Goal: Task Accomplishment & Management: Manage account settings

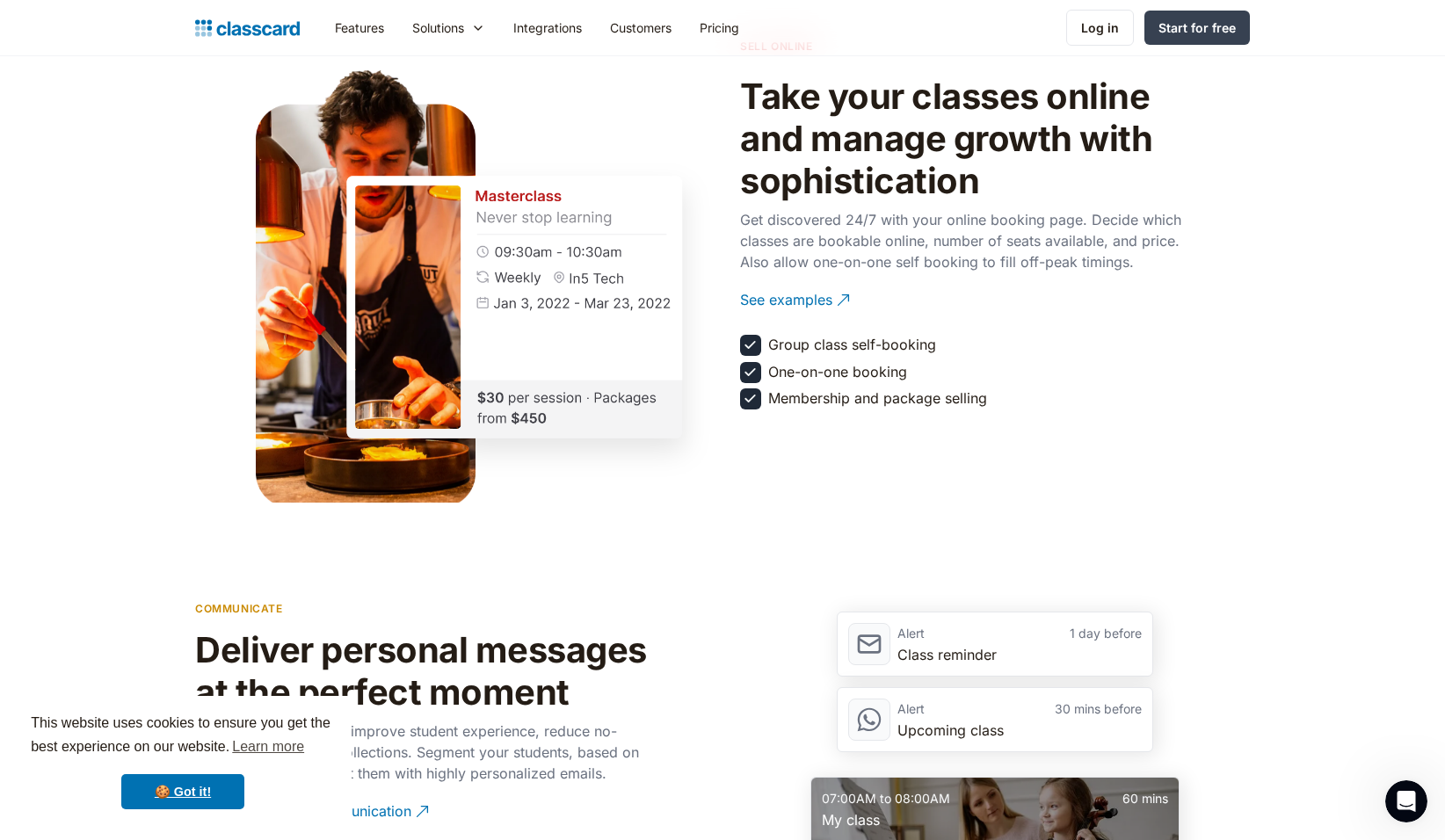
scroll to position [1757, 0]
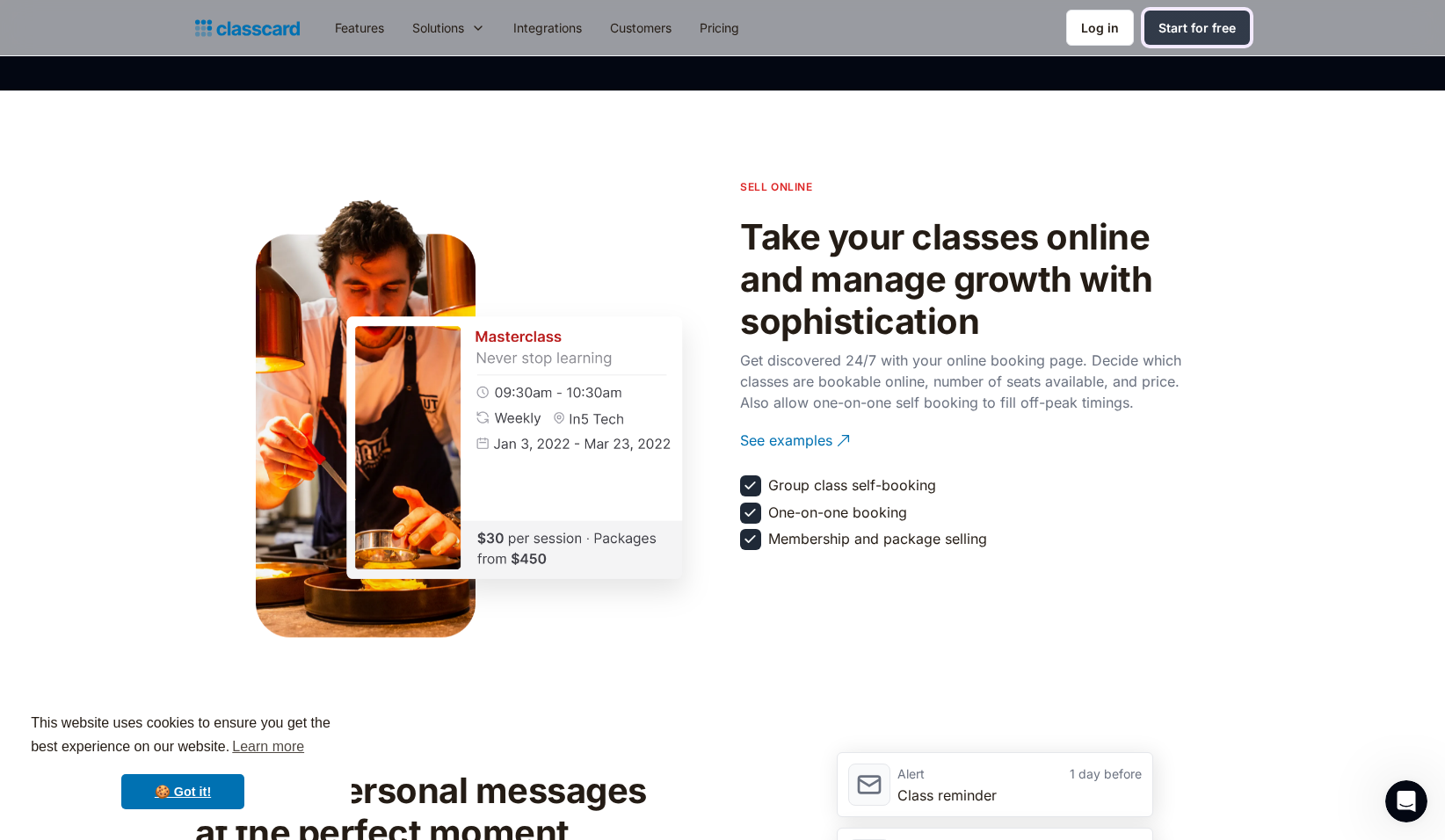
click at [1226, 28] on div "Start for free" at bounding box center [1197, 27] width 77 height 18
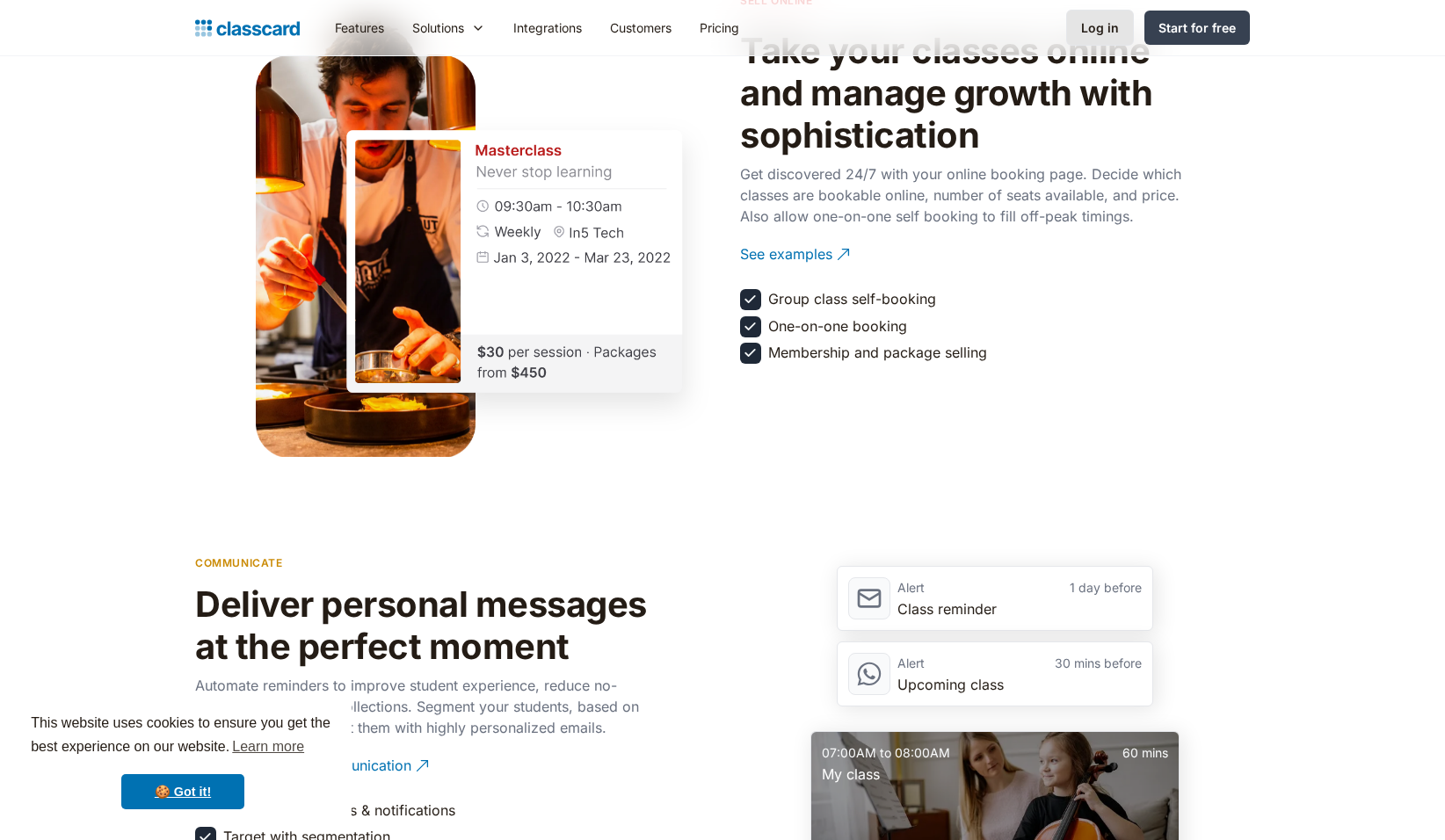
click at [1125, 34] on link "Log in" at bounding box center [1099, 28] width 68 height 36
click at [1097, 16] on link "Log in" at bounding box center [1099, 28] width 68 height 36
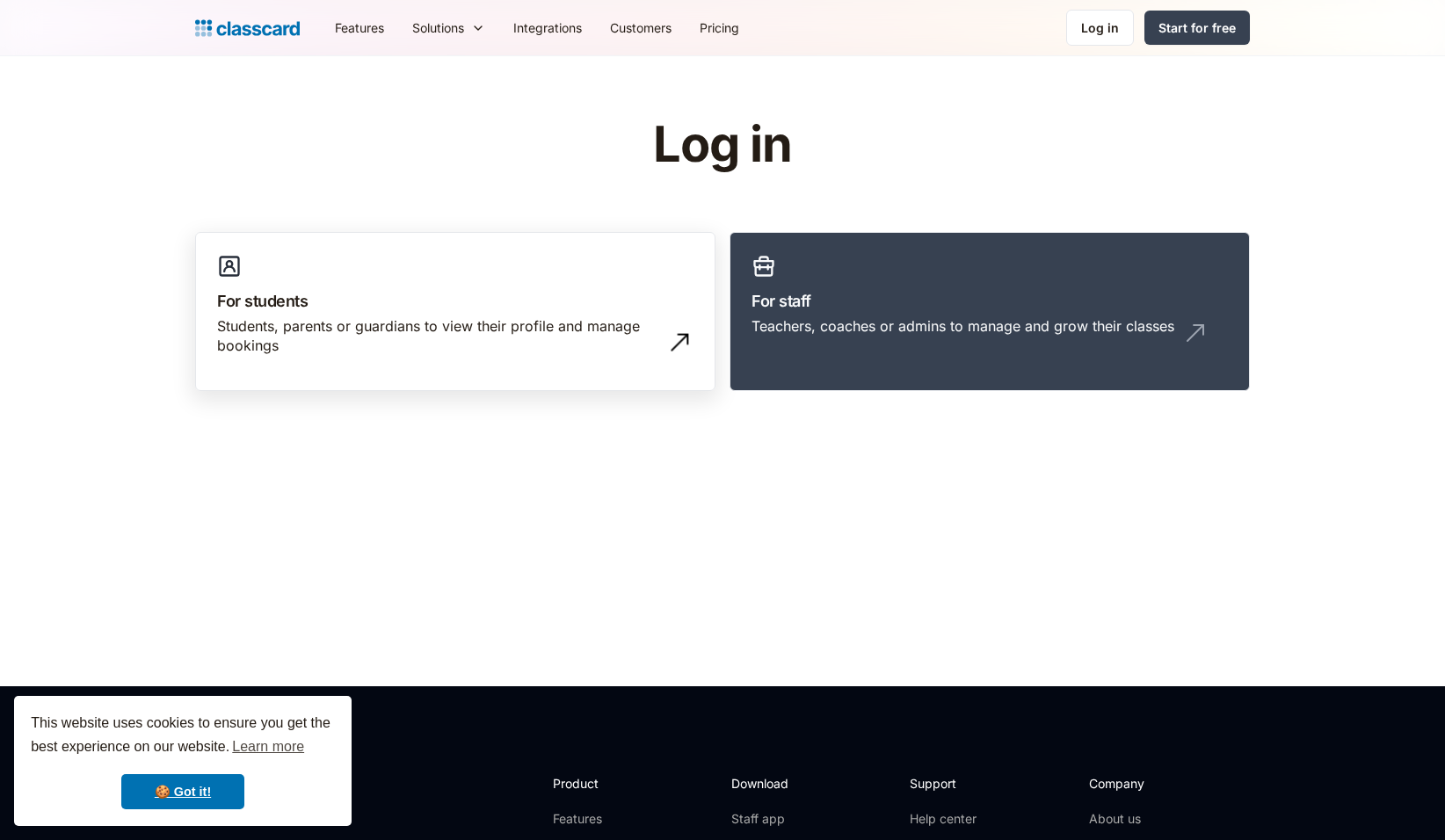
click at [557, 311] on h3 "For students" at bounding box center [455, 300] width 476 height 24
click at [685, 348] on img at bounding box center [684, 336] width 28 height 28
